Goal: Navigation & Orientation: Find specific page/section

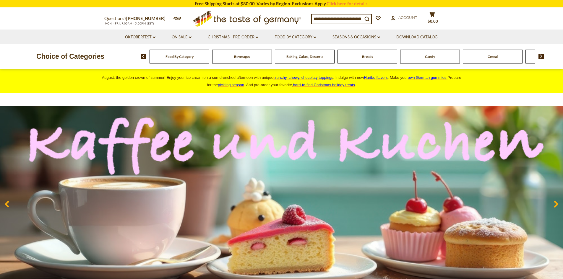
click at [180, 58] on span "Food By Category" at bounding box center [179, 56] width 28 height 4
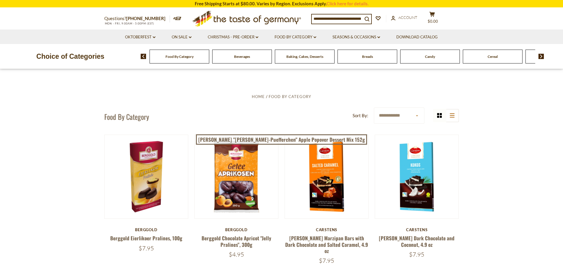
click at [414, 114] on select "**********" at bounding box center [399, 115] width 50 height 16
click at [413, 115] on select "**********" at bounding box center [399, 115] width 50 height 16
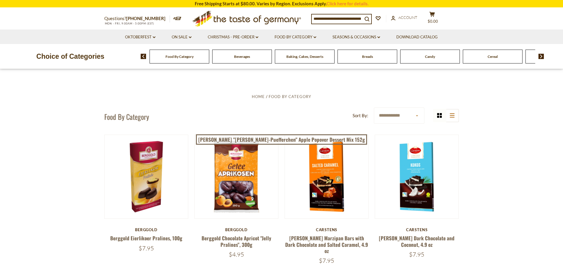
click at [541, 56] on img at bounding box center [541, 56] width 6 height 5
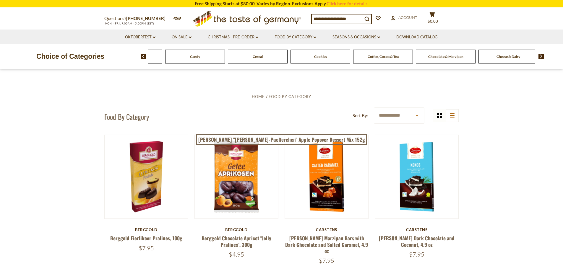
click at [541, 56] on img at bounding box center [541, 56] width 6 height 5
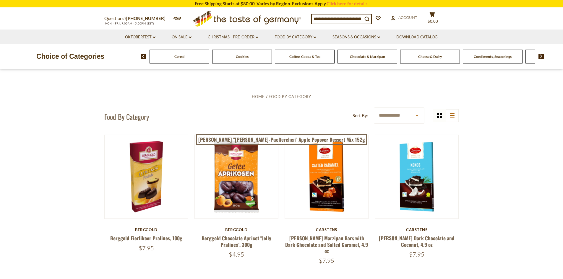
click at [541, 56] on img at bounding box center [541, 56] width 6 height 5
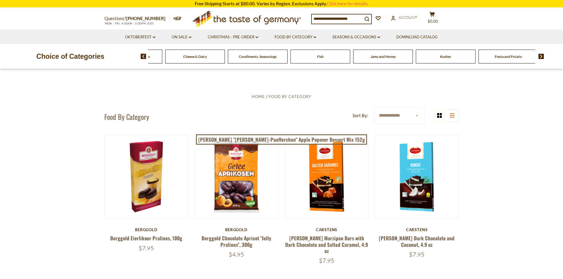
click at [541, 56] on img at bounding box center [541, 56] width 6 height 5
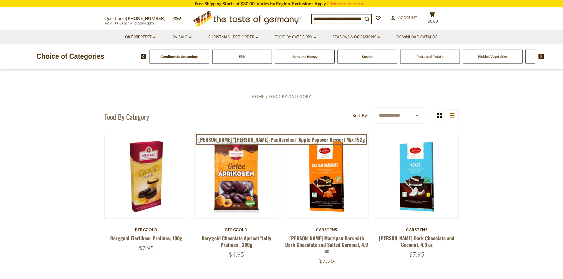
click at [541, 56] on img at bounding box center [541, 56] width 6 height 5
click at [481, 58] on span "Savory Snacks" at bounding box center [477, 56] width 22 height 4
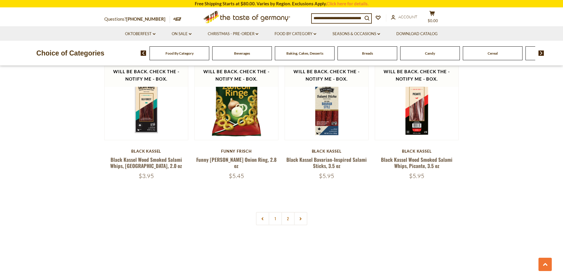
scroll to position [1388, 0]
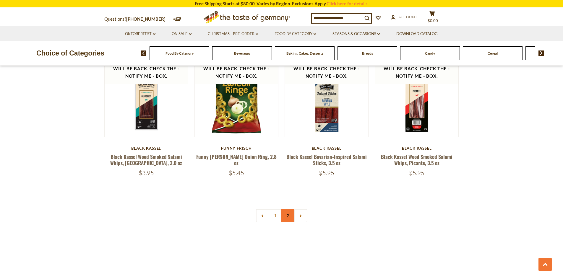
click at [289, 209] on link "2" at bounding box center [287, 215] width 13 height 13
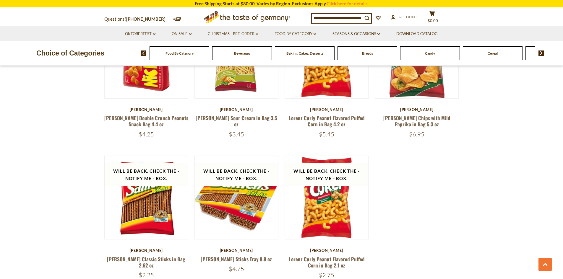
scroll to position [485, 0]
